Goal: Obtain resource: Obtain resource

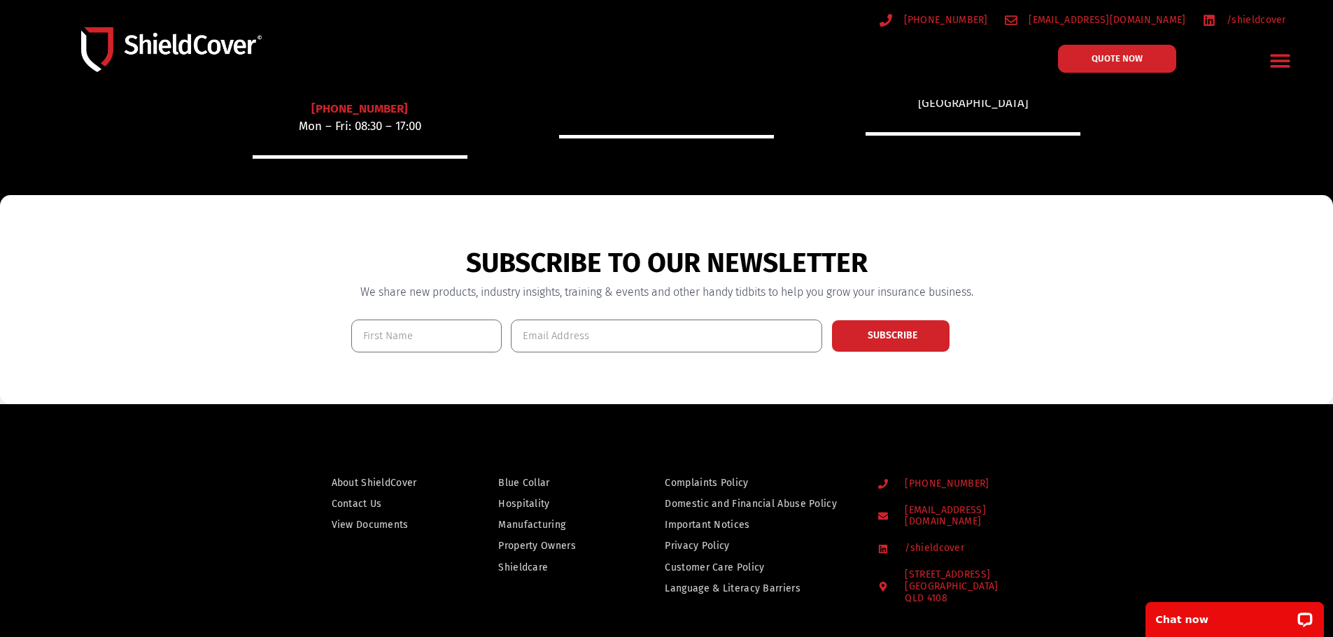
scroll to position [1061, 0]
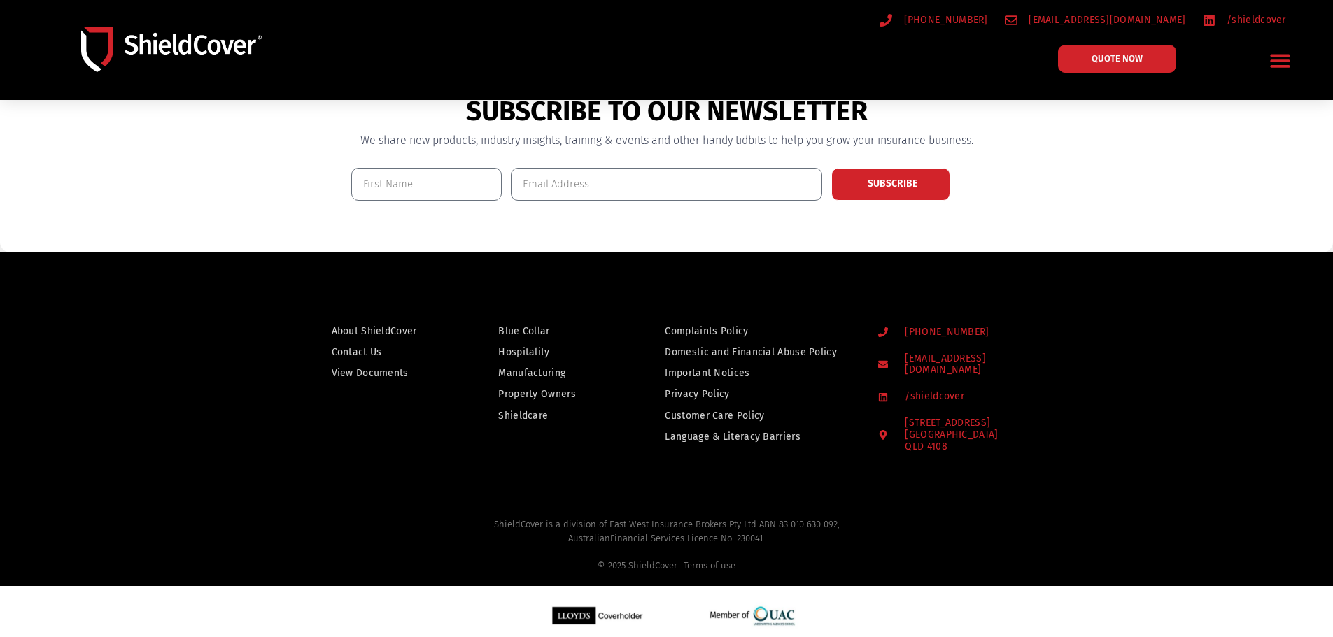
click at [371, 372] on span "View Documents" at bounding box center [370, 373] width 77 height 17
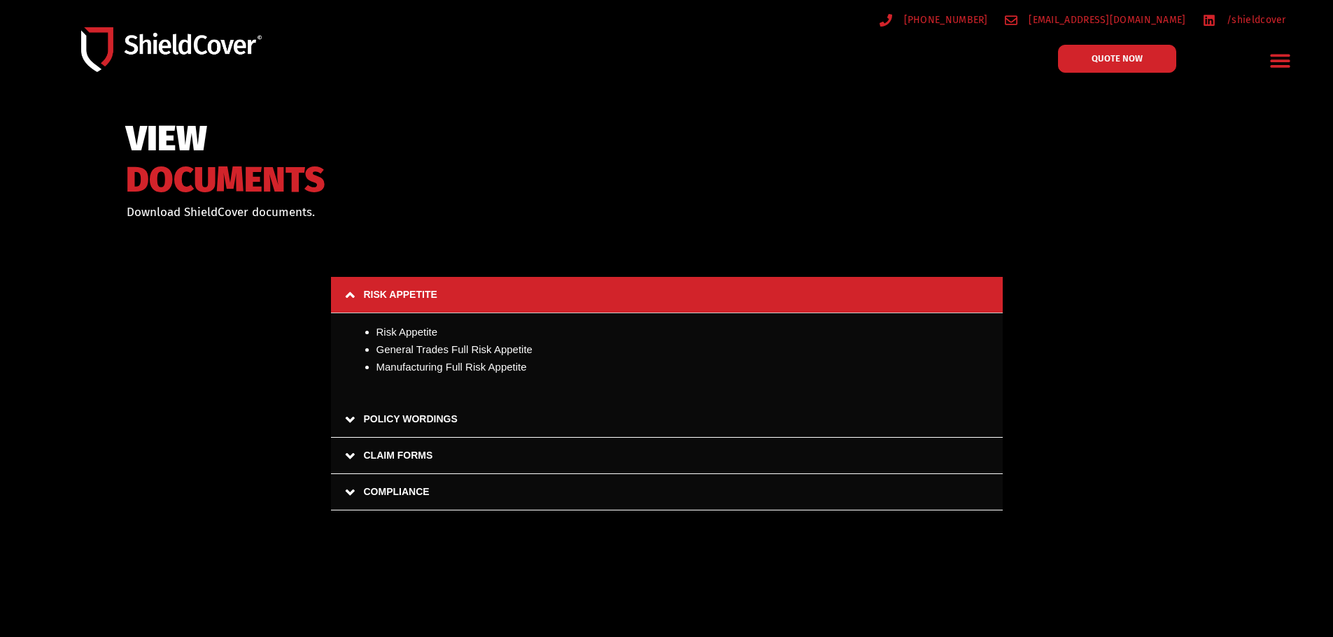
click at [351, 420] on link "POLICY WORDINGS" at bounding box center [667, 420] width 672 height 36
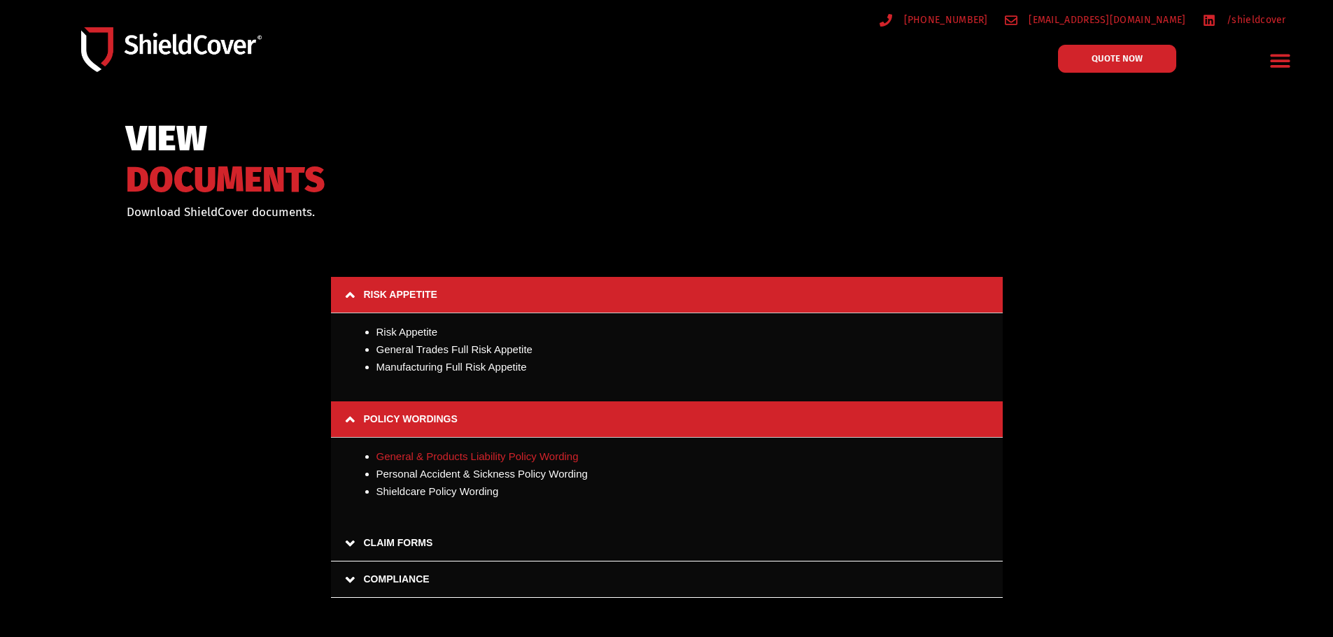
click at [463, 453] on link "General & Products Liability Policy Wording" at bounding box center [477, 457] width 202 height 12
